Goal: Subscribe to service/newsletter

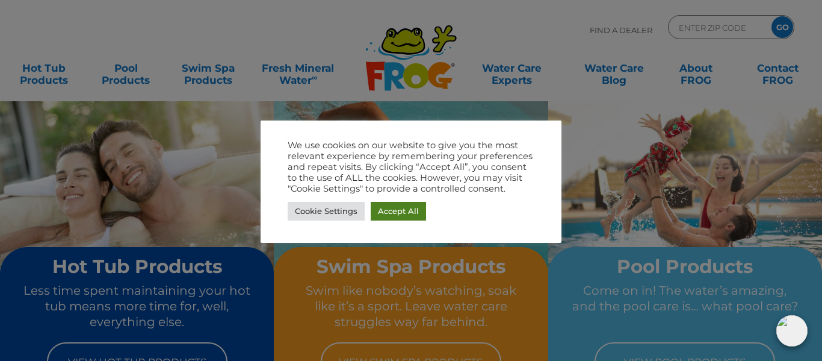
drag, startPoint x: 386, startPoint y: 209, endPoint x: 379, endPoint y: 202, distance: 10.2
click at [386, 209] on link "Accept All" at bounding box center [398, 211] width 55 height 19
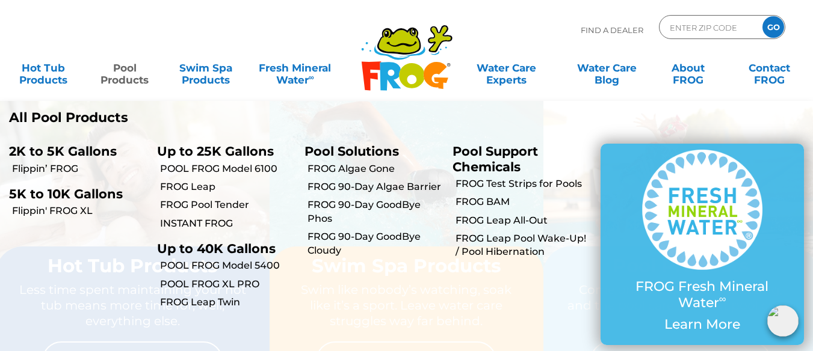
click at [137, 75] on link "Pool Products" at bounding box center [124, 68] width 63 height 24
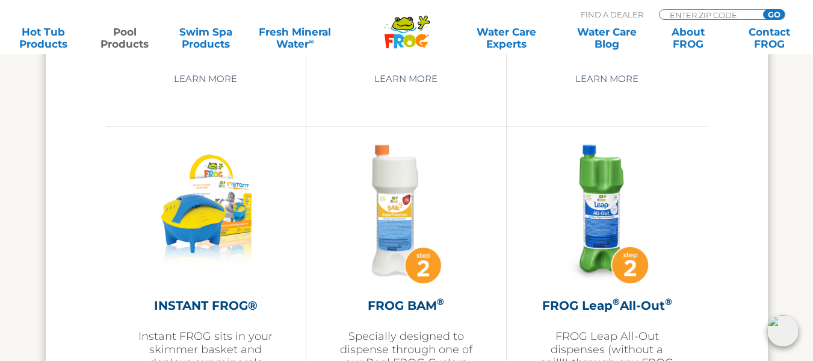
scroll to position [2949, 0]
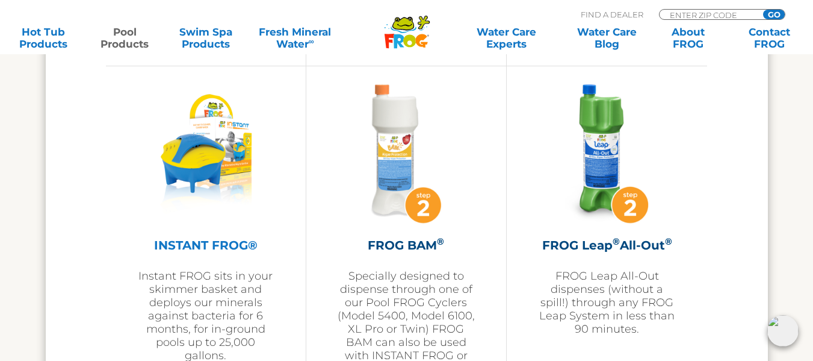
click at [181, 170] on img at bounding box center [205, 154] width 131 height 140
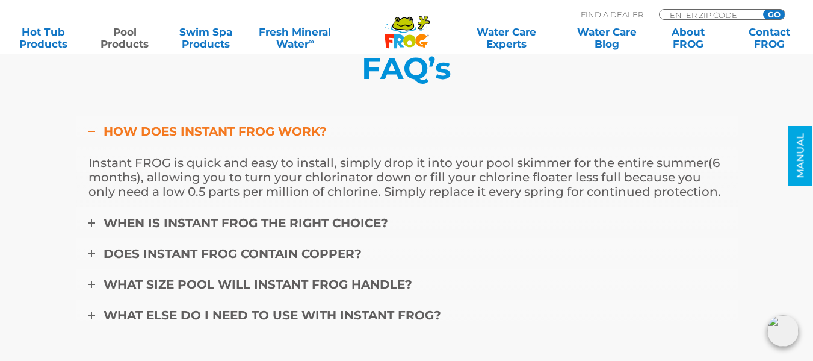
scroll to position [4153, 0]
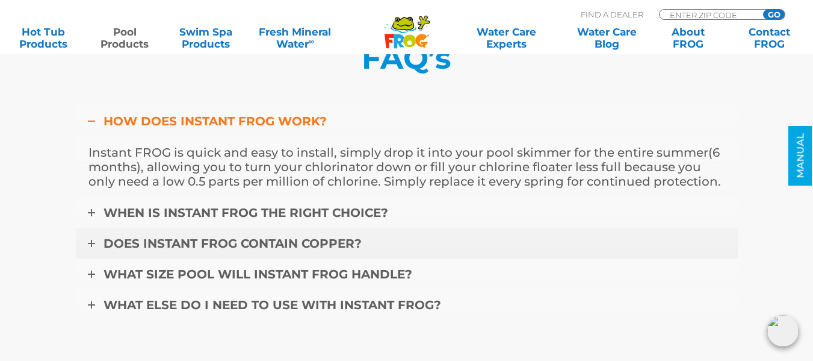
click at [172, 244] on span "Does Instant FROG contain copper?" at bounding box center [233, 243] width 258 height 14
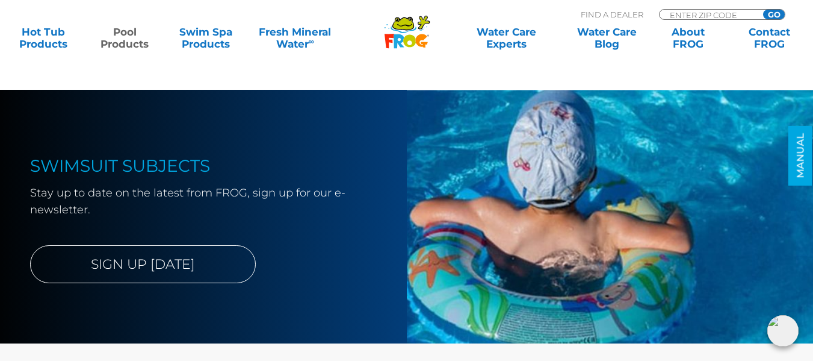
scroll to position [1986, 0]
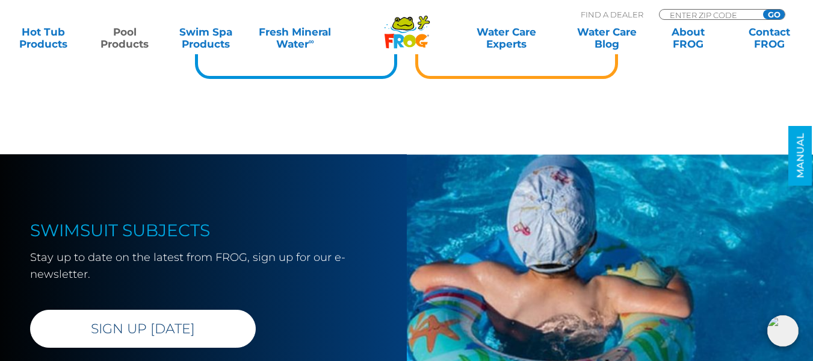
click at [134, 320] on link "SIGN UP TODAY" at bounding box center [143, 328] width 226 height 38
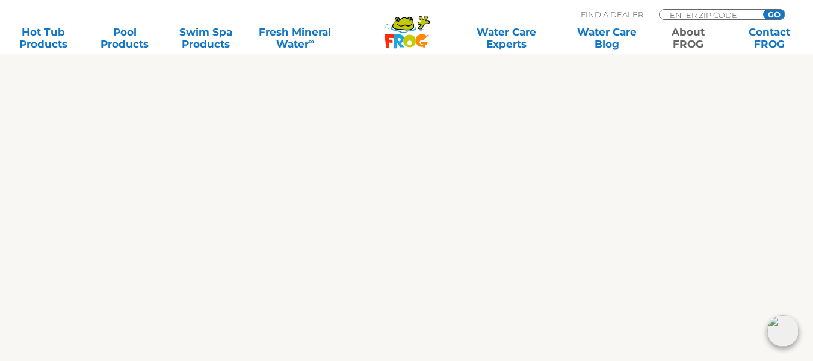
scroll to position [731, 0]
